Goal: Task Accomplishment & Management: Use online tool/utility

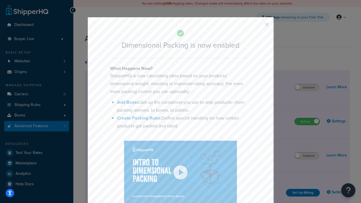
click at [259, 26] on button "button" at bounding box center [258, 26] width 1 height 1
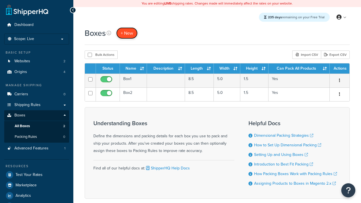
click at [127, 33] on span "+ New" at bounding box center [127, 33] width 12 height 6
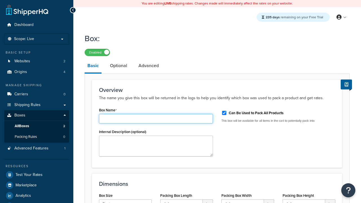
type input "Box1"
select select "usps_small"
type input "8.5"
type input "5"
type input "1.5"
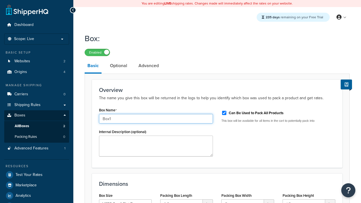
type input "Box1"
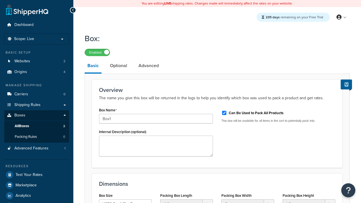
scroll to position [69, 0]
